Goal: Task Accomplishment & Management: Manage account settings

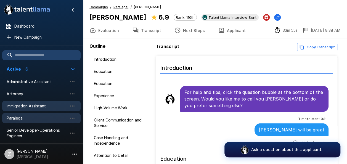
click at [36, 105] on span "Immigration Assistant" at bounding box center [37, 106] width 61 height 6
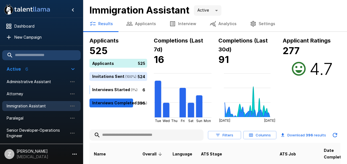
click at [143, 23] on button "Applicants" at bounding box center [140, 23] width 43 height 15
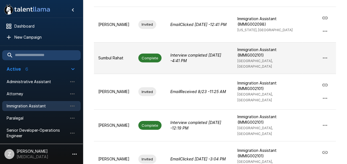
scroll to position [138, 0]
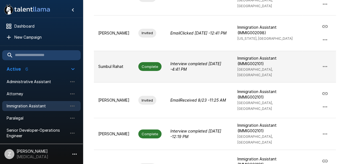
click at [121, 64] on p "Sumbul Rahat" at bounding box center [113, 67] width 31 height 6
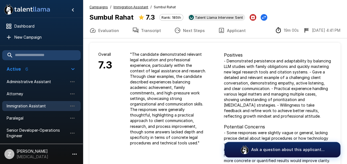
click at [39, 107] on span "Immigration Assistant" at bounding box center [37, 106] width 61 height 6
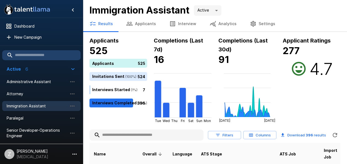
click at [143, 25] on button "Applicants" at bounding box center [140, 23] width 43 height 15
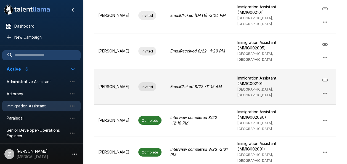
scroll to position [292, 0]
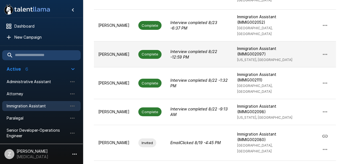
scroll to position [282, 0]
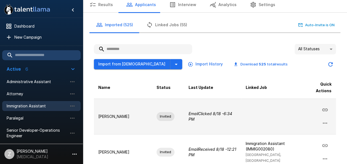
scroll to position [28, 0]
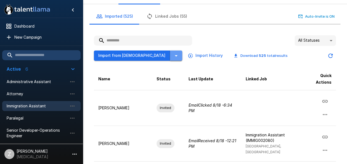
click at [173, 55] on icon "button" at bounding box center [176, 55] width 7 height 7
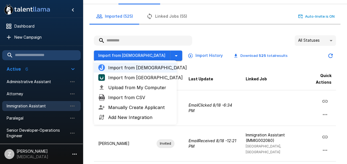
click at [292, 55] on div "Import from Jobvite Import from [GEOGRAPHIC_DATA] Import from UKG Upload from M…" at bounding box center [215, 53] width 242 height 15
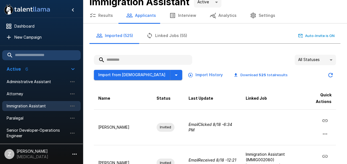
scroll to position [0, 0]
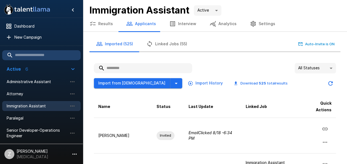
click at [182, 24] on button "Interview" at bounding box center [182, 23] width 40 height 15
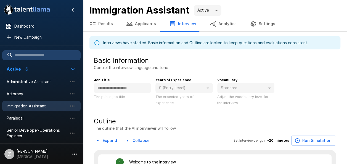
type textarea "*"
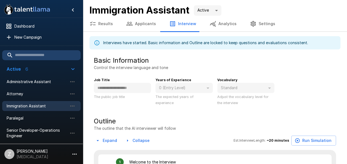
type textarea "*"
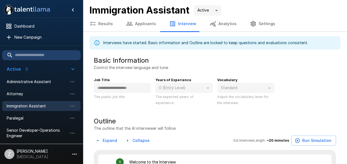
type textarea "*"
click at [143, 24] on button "Applicants" at bounding box center [140, 23] width 43 height 15
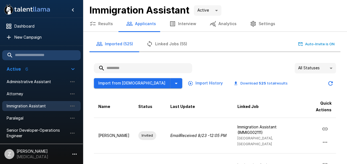
click at [109, 23] on button "Results" at bounding box center [101, 23] width 37 height 15
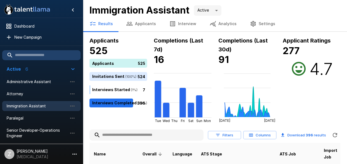
click at [255, 25] on button "Settings" at bounding box center [262, 23] width 39 height 15
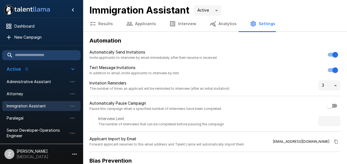
click at [179, 24] on button "Interview" at bounding box center [182, 23] width 40 height 15
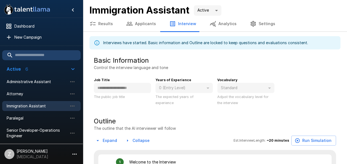
type textarea "*"
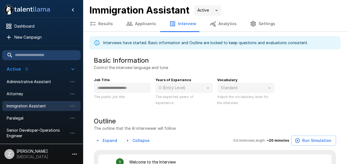
type textarea "*"
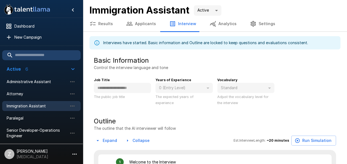
type textarea "*"
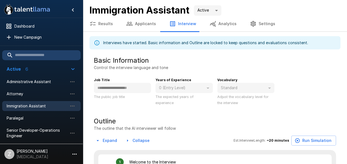
type textarea "*"
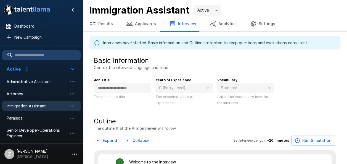
type textarea "*"
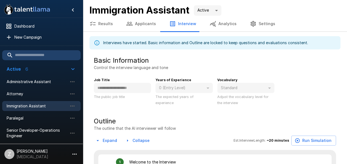
type textarea "*"
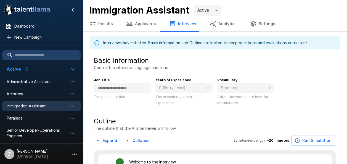
type textarea "*"
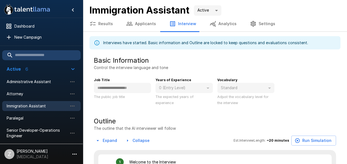
type textarea "*"
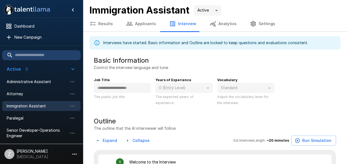
type textarea "*"
click at [218, 10] on body "**********" at bounding box center [175, 82] width 351 height 164
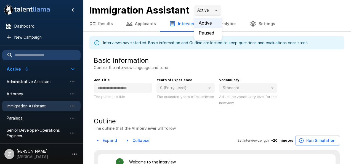
click at [242, 10] on div at bounding box center [175, 82] width 351 height 164
type textarea "*"
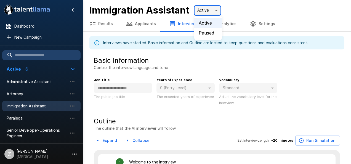
type textarea "*"
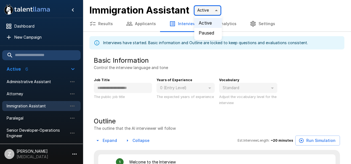
type textarea "*"
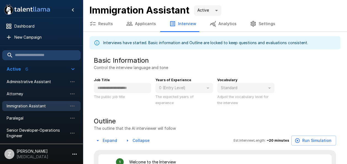
click at [144, 22] on button "Applicants" at bounding box center [140, 23] width 43 height 15
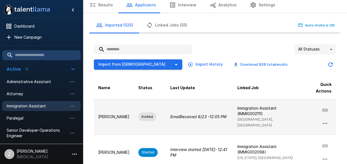
scroll to position [28, 0]
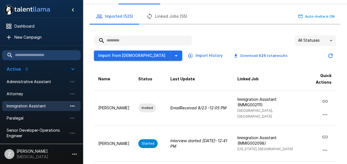
click at [71, 103] on icon "button" at bounding box center [72, 106] width 7 height 7
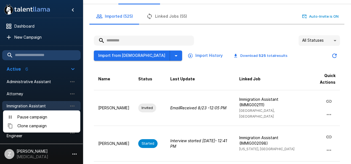
click at [114, 94] on div at bounding box center [175, 82] width 351 height 164
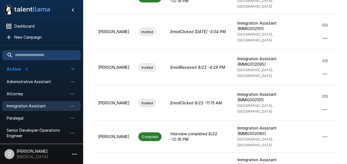
scroll to position [292, 0]
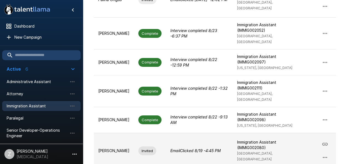
scroll to position [282, 0]
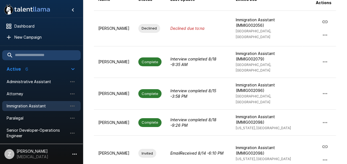
scroll to position [0, 0]
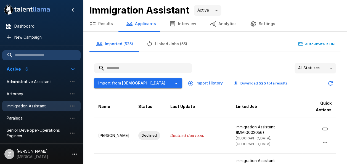
click at [168, 45] on button "Linked Jobs (55)" at bounding box center [167, 43] width 54 height 15
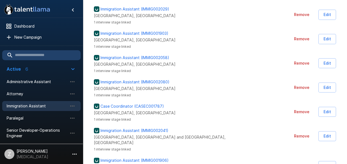
scroll to position [1233, 0]
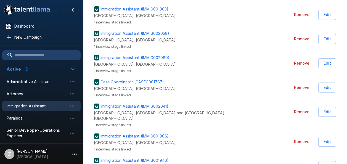
click at [117, 157] on p "Immigration Assistant (IMMIG001946)" at bounding box center [134, 160] width 68 height 6
